Goal: Information Seeking & Learning: Learn about a topic

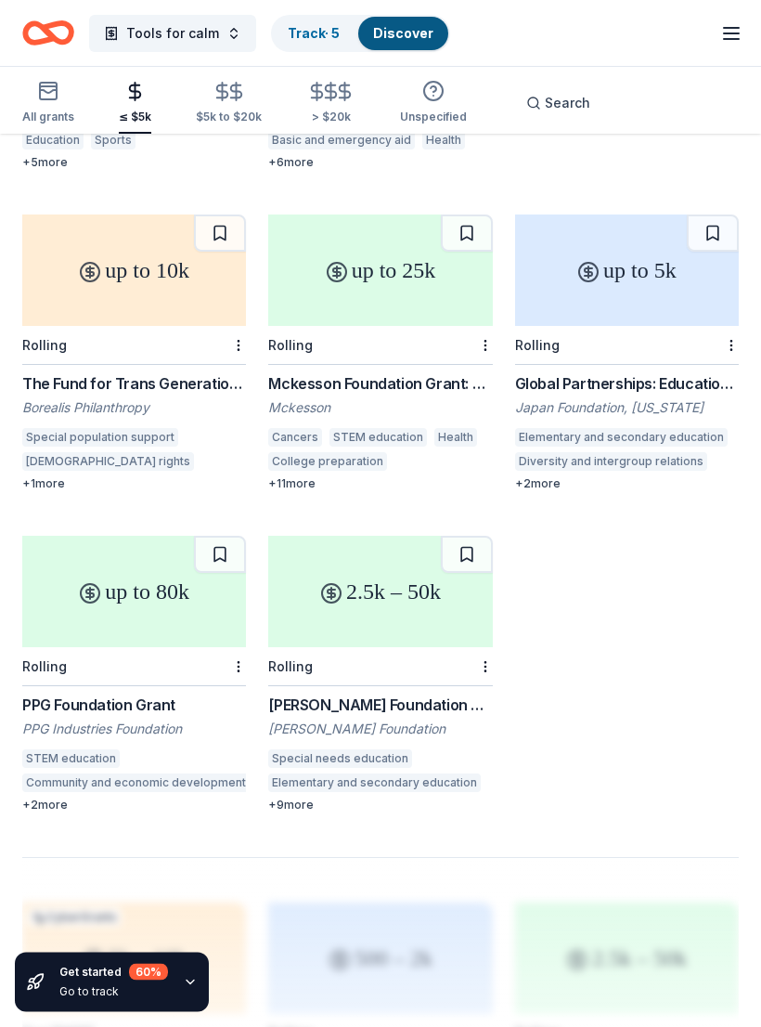
scroll to position [1725, 0]
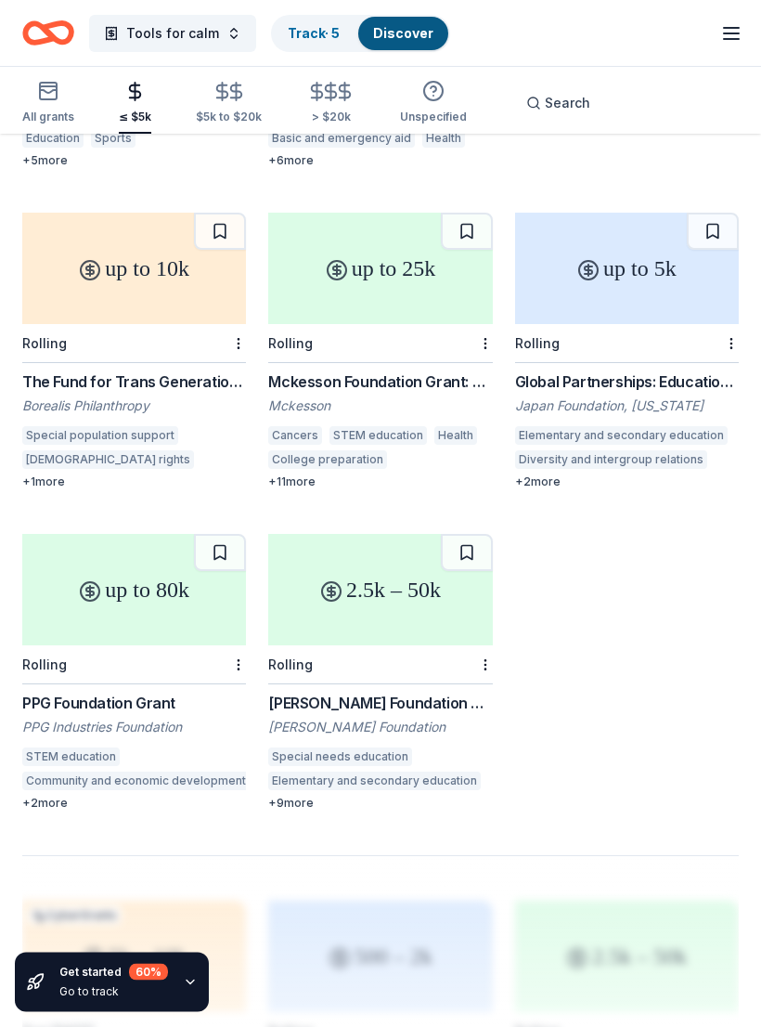
click at [413, 535] on div "2.5k – 50k" at bounding box center [380, 590] width 224 height 111
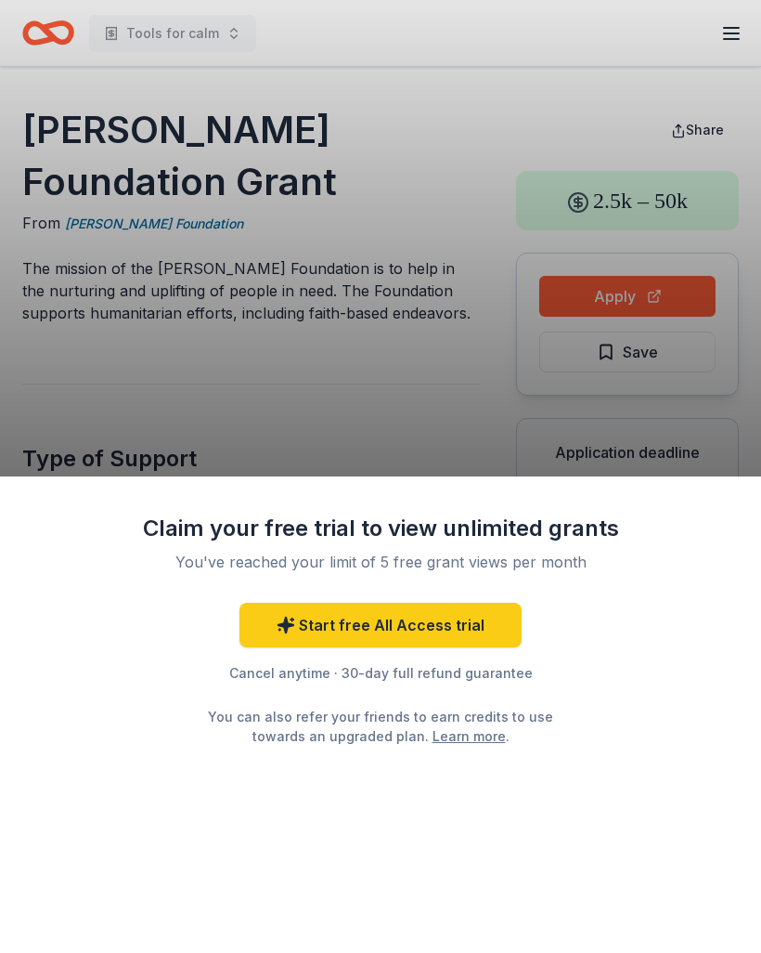
click at [453, 407] on div "Claim your free trial to view unlimited grants You've reached your limit of 5 f…" at bounding box center [380, 476] width 761 height 953
click at [444, 389] on div "Claim your free trial to view unlimited grants You've reached your limit of 5 f…" at bounding box center [380, 476] width 761 height 953
click at [443, 388] on div "Claim your free trial to view unlimited grants You've reached your limit of 5 f…" at bounding box center [380, 476] width 761 height 953
click at [435, 456] on div "Claim your free trial to view unlimited grants You've reached your limit of 5 f…" at bounding box center [380, 476] width 761 height 953
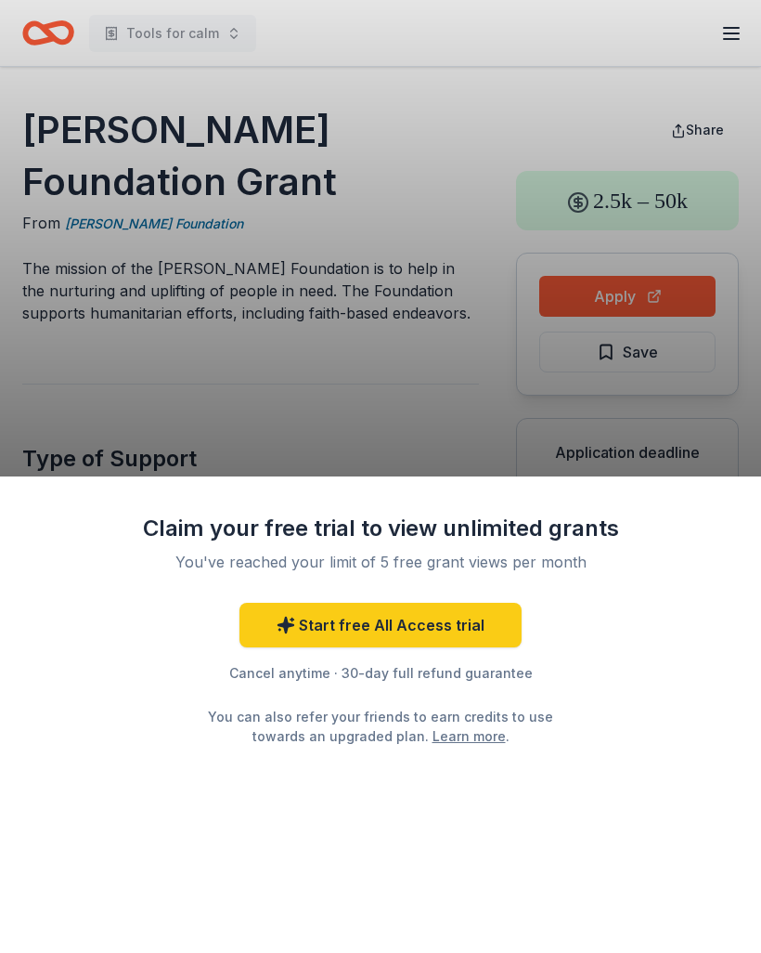
click at [452, 423] on div "Claim your free trial to view unlimited grants You've reached your limit of 5 f…" at bounding box center [380, 476] width 761 height 953
click at [459, 115] on div "Claim your free trial to view unlimited grants You've reached your limit of 5 f…" at bounding box center [380, 476] width 761 height 953
click at [418, 422] on div "Claim your free trial to view unlimited grants You've reached your limit of 5 f…" at bounding box center [380, 476] width 761 height 953
